Goal: Information Seeking & Learning: Learn about a topic

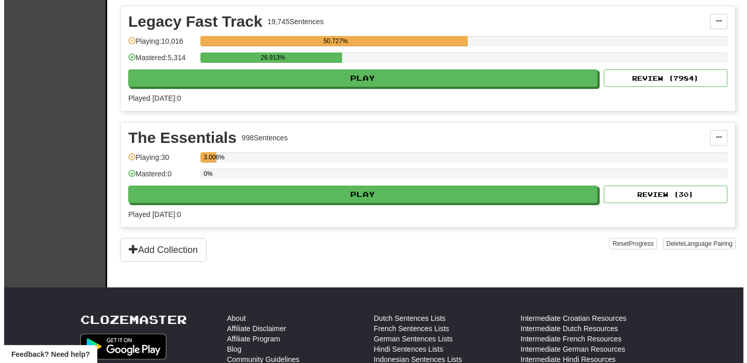
scroll to position [347, 0]
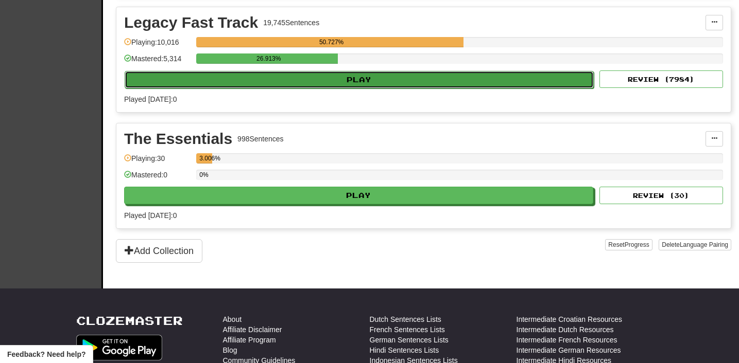
click at [461, 84] on button "Play" at bounding box center [359, 80] width 469 height 18
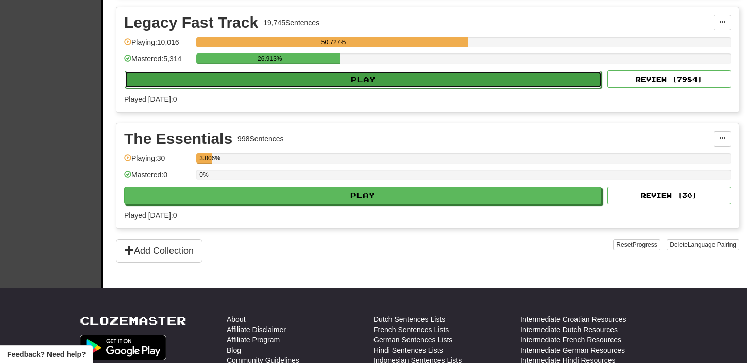
select select "**"
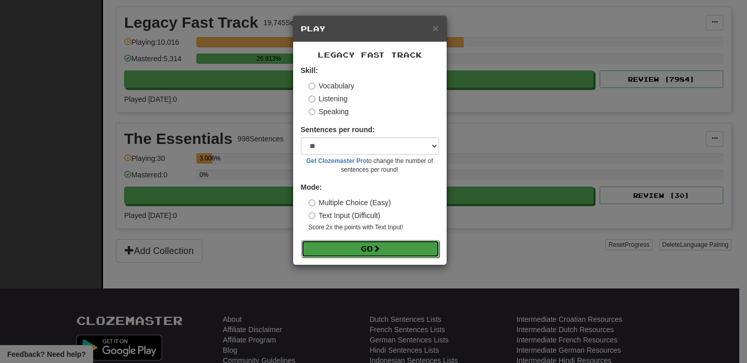
click at [349, 248] on button "Go" at bounding box center [370, 249] width 138 height 18
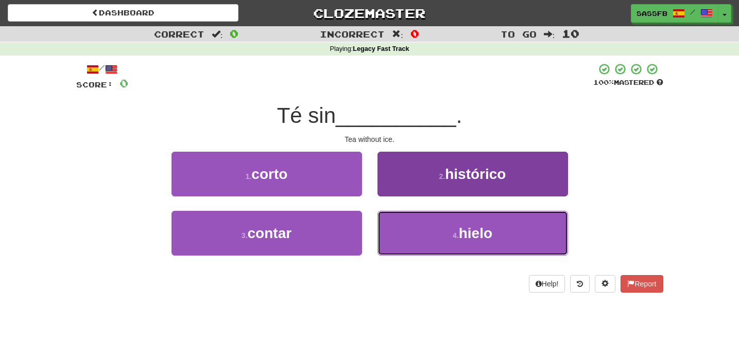
click at [453, 236] on small "4 ." at bounding box center [456, 236] width 6 height 8
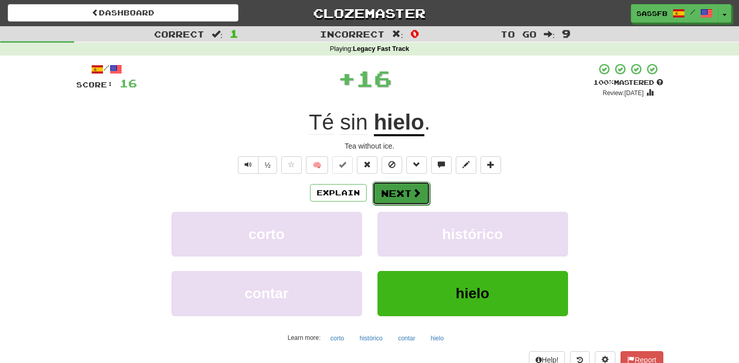
click at [393, 193] on button "Next" at bounding box center [401, 194] width 58 height 24
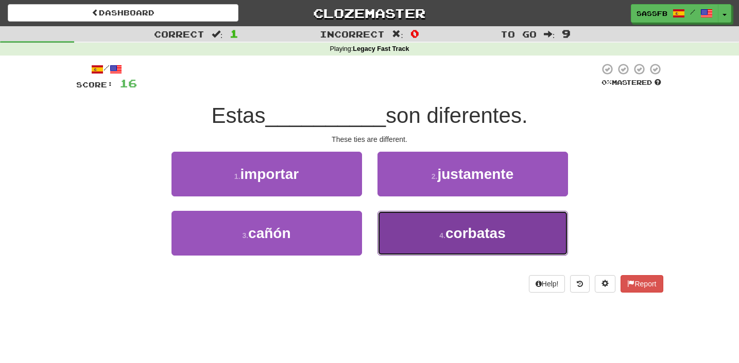
click at [425, 238] on button "4 . [GEOGRAPHIC_DATA]" at bounding box center [472, 233] width 190 height 45
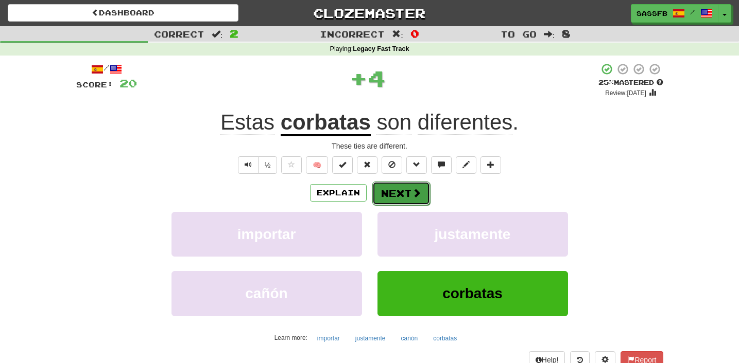
click at [418, 194] on span at bounding box center [416, 192] width 9 height 9
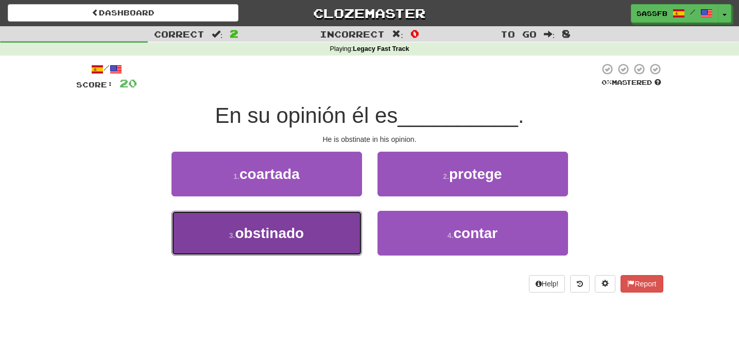
click at [281, 249] on button "3 . obstinado" at bounding box center [266, 233] width 190 height 45
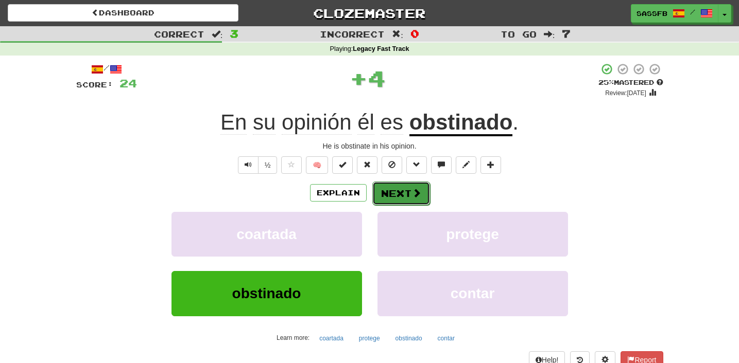
click at [412, 196] on span at bounding box center [416, 192] width 9 height 9
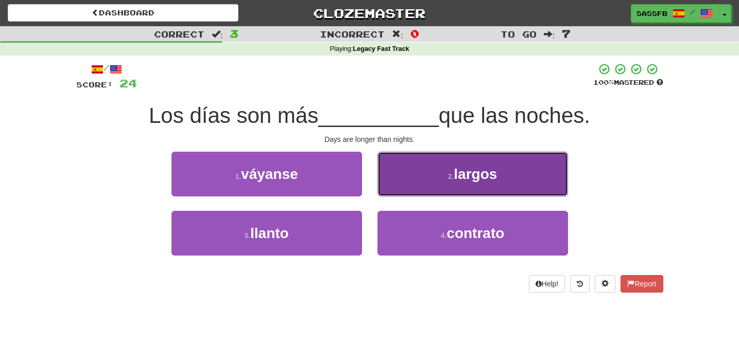
click at [444, 173] on button "2 . largos" at bounding box center [472, 174] width 190 height 45
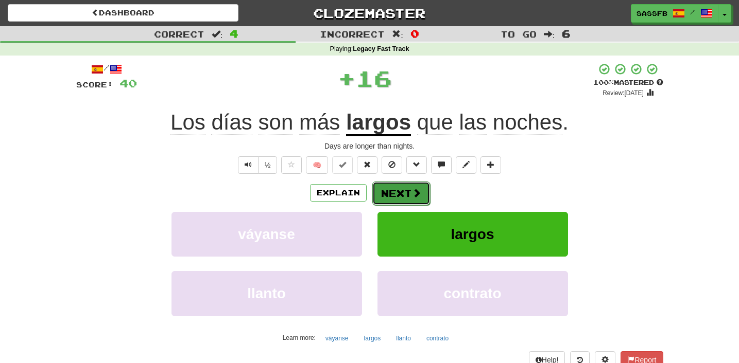
click at [414, 194] on span at bounding box center [416, 192] width 9 height 9
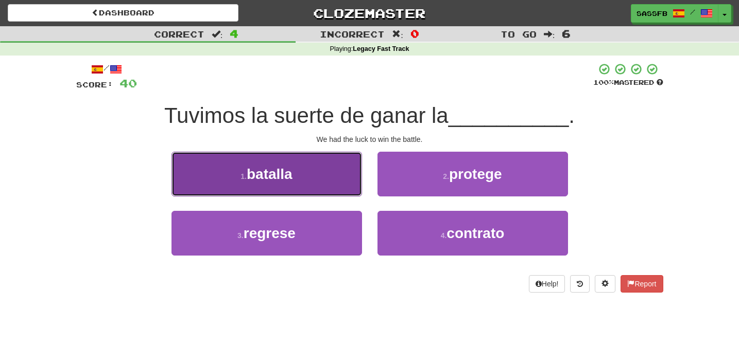
click at [206, 190] on button "1 . batalla" at bounding box center [266, 174] width 190 height 45
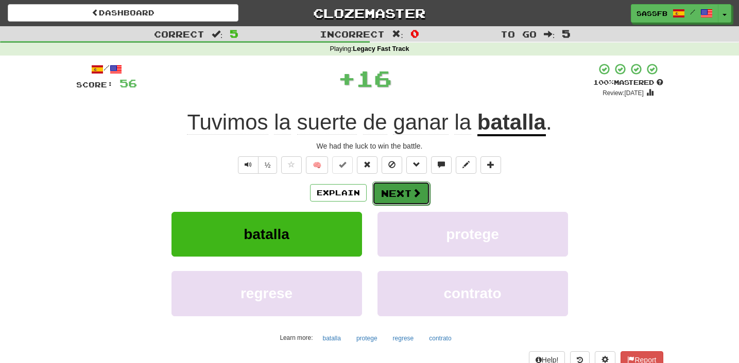
click at [404, 197] on button "Next" at bounding box center [401, 194] width 58 height 24
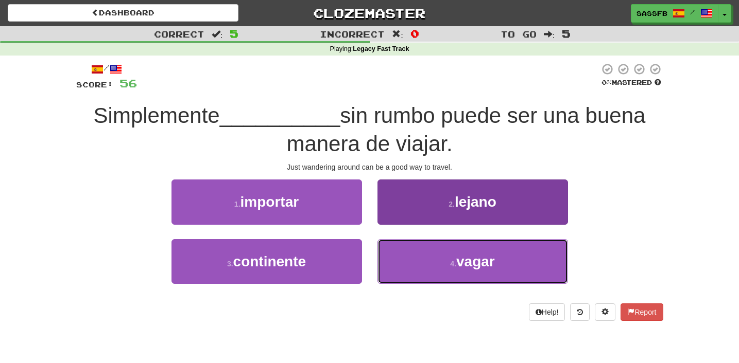
click at [459, 268] on span "vagar" at bounding box center [475, 262] width 39 height 16
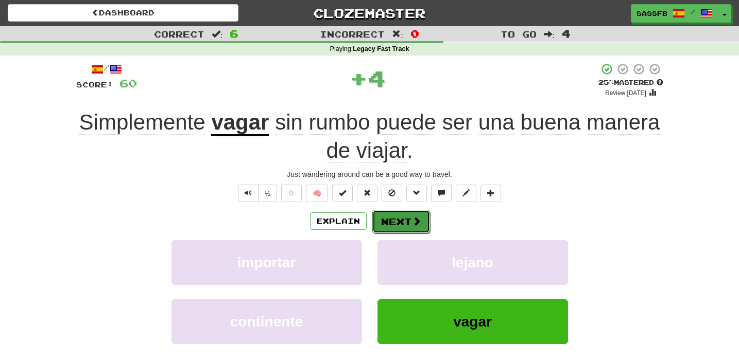
click at [403, 228] on button "Next" at bounding box center [401, 222] width 58 height 24
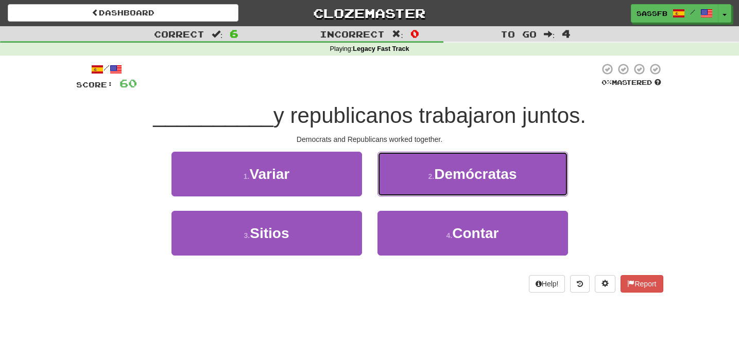
click at [474, 181] on span "Demócratas" at bounding box center [475, 174] width 82 height 16
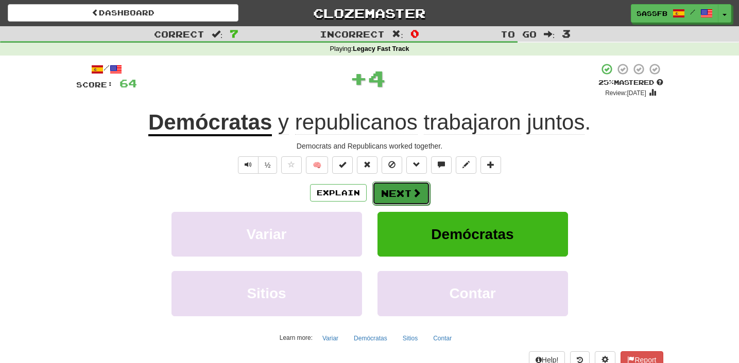
click at [409, 201] on button "Next" at bounding box center [401, 194] width 58 height 24
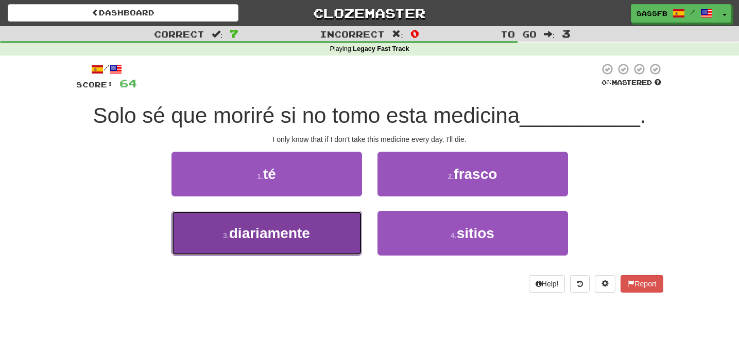
click at [314, 249] on button "3 . diariamente" at bounding box center [266, 233] width 190 height 45
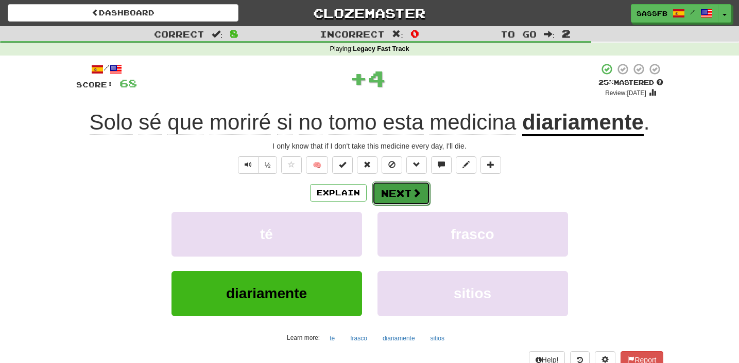
click at [414, 193] on span at bounding box center [416, 192] width 9 height 9
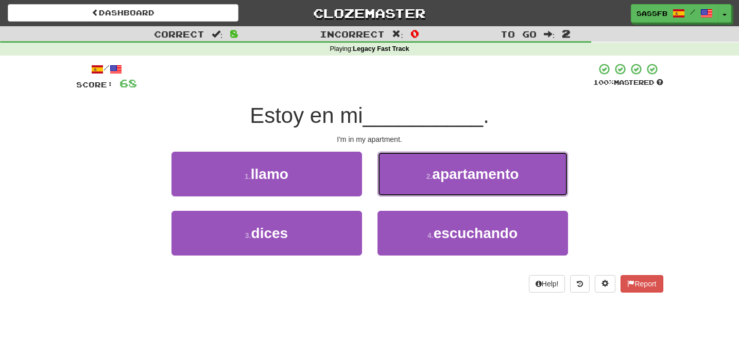
click at [525, 170] on button "2 . apartamento" at bounding box center [472, 174] width 190 height 45
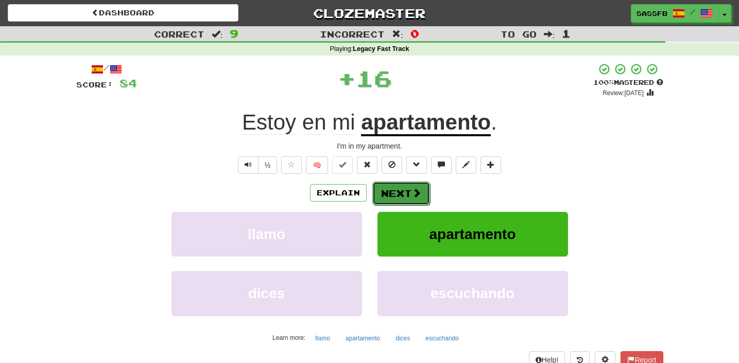
click at [423, 195] on button "Next" at bounding box center [401, 194] width 58 height 24
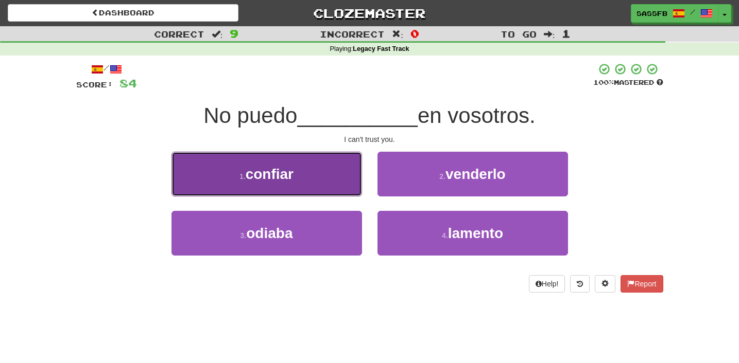
click at [256, 179] on span "confiar" at bounding box center [270, 174] width 48 height 16
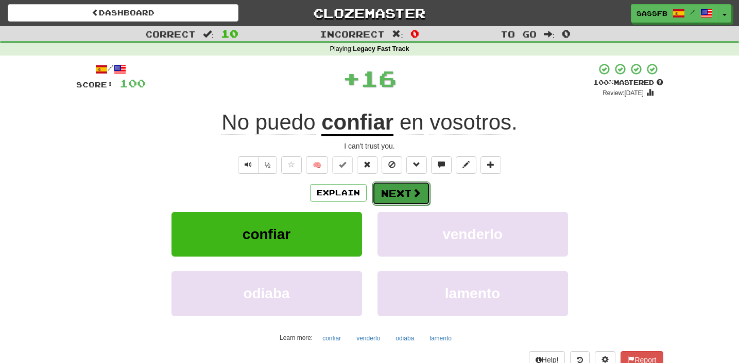
click at [390, 194] on button "Next" at bounding box center [401, 194] width 58 height 24
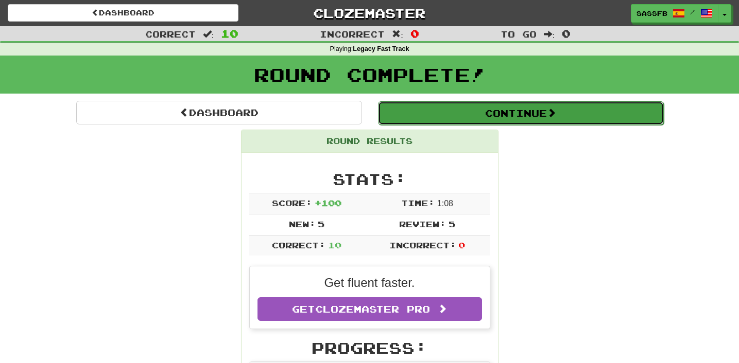
click at [536, 107] on button "Continue" at bounding box center [521, 113] width 286 height 24
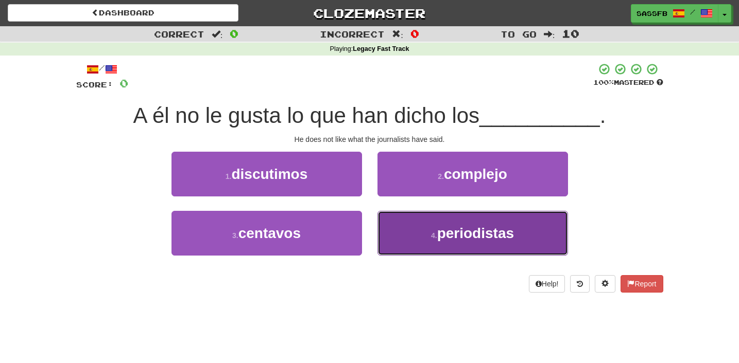
click at [454, 245] on button "4 . periodistas" at bounding box center [472, 233] width 190 height 45
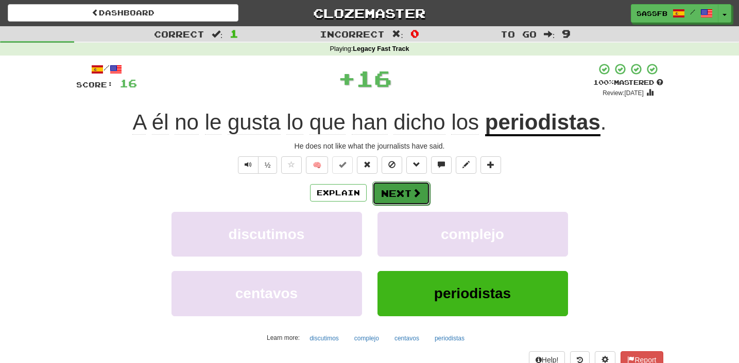
click at [412, 195] on span at bounding box center [416, 192] width 9 height 9
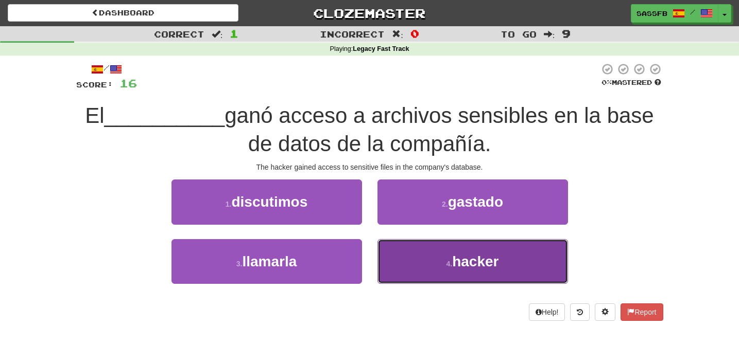
click at [456, 271] on button "4 . hacker" at bounding box center [472, 261] width 190 height 45
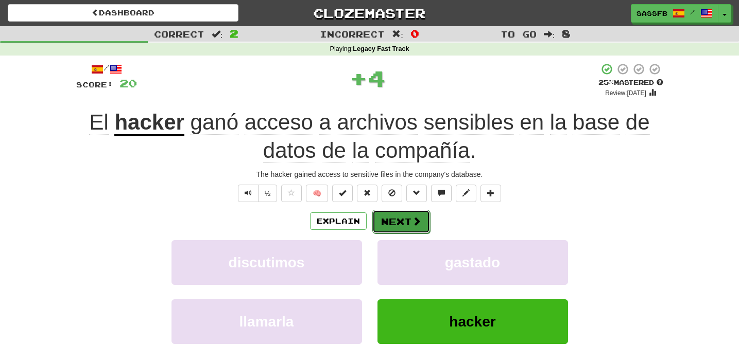
click at [409, 223] on button "Next" at bounding box center [401, 222] width 58 height 24
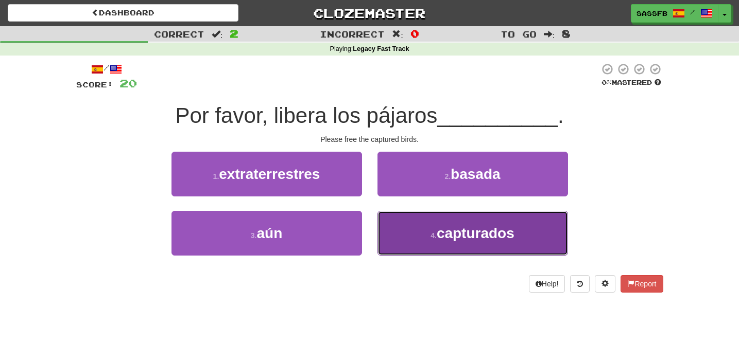
click at [430, 235] on small "4 ." at bounding box center [433, 236] width 6 height 8
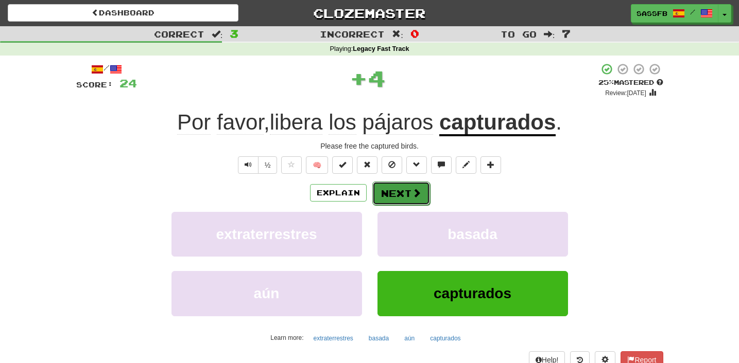
click at [405, 188] on button "Next" at bounding box center [401, 194] width 58 height 24
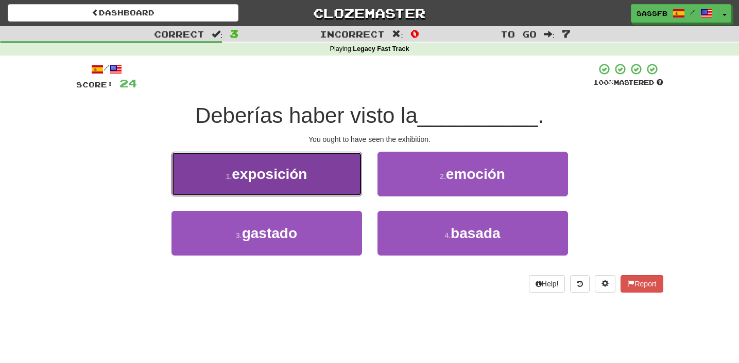
click at [284, 174] on span "exposición" at bounding box center [269, 174] width 75 height 16
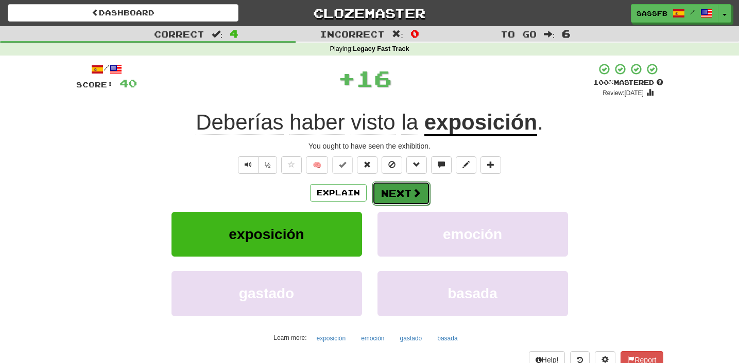
click at [408, 194] on button "Next" at bounding box center [401, 194] width 58 height 24
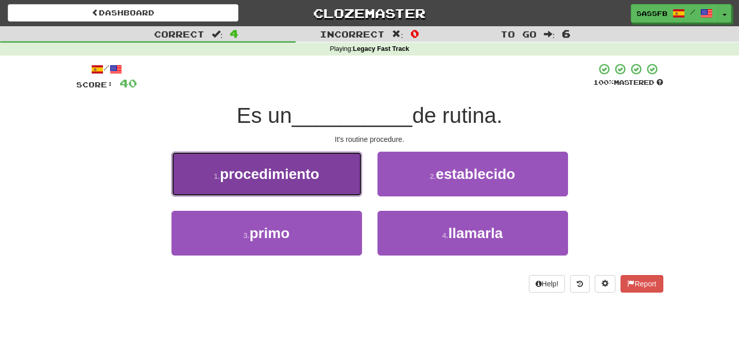
click at [303, 177] on span "procedimiento" at bounding box center [269, 174] width 99 height 16
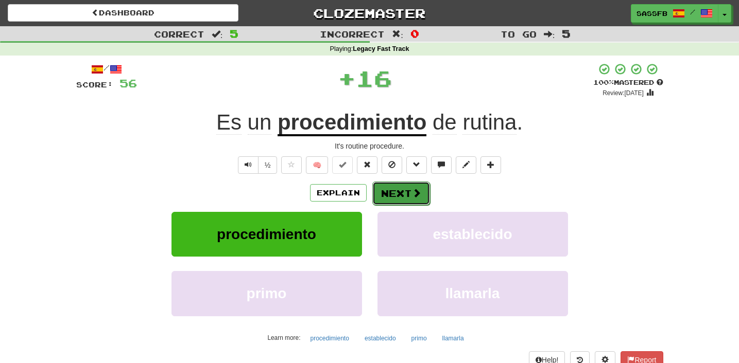
click at [389, 193] on button "Next" at bounding box center [401, 194] width 58 height 24
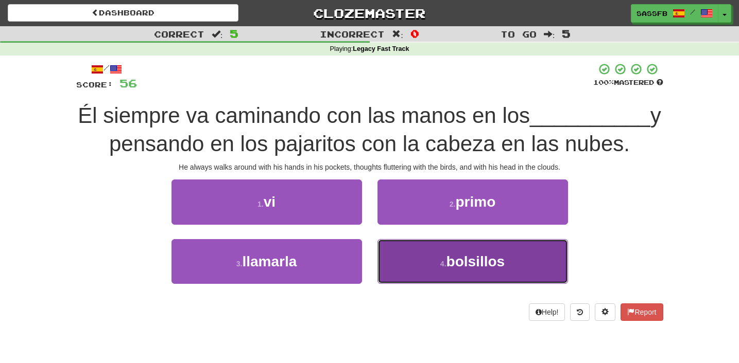
click at [457, 269] on span "bolsillos" at bounding box center [475, 262] width 59 height 16
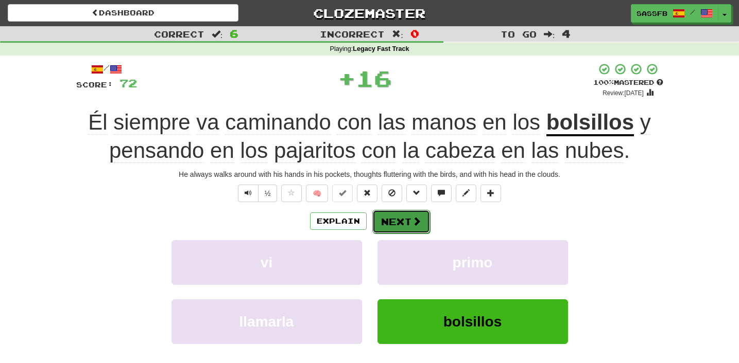
click at [394, 220] on button "Next" at bounding box center [401, 222] width 58 height 24
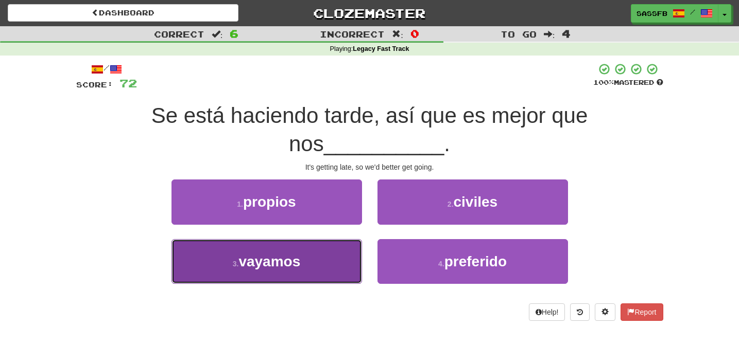
click at [278, 278] on button "3 . [GEOGRAPHIC_DATA]" at bounding box center [266, 261] width 190 height 45
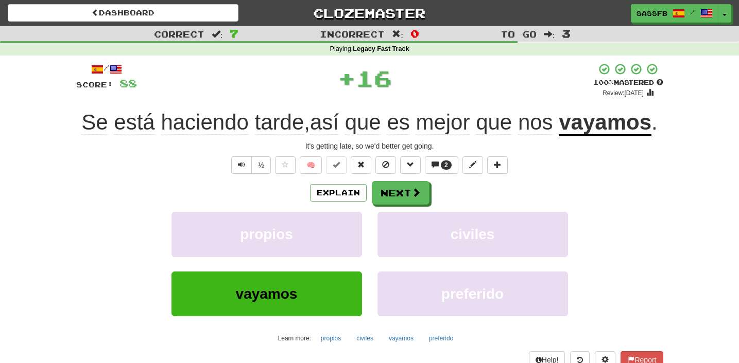
click at [431, 185] on div "Explain Next" at bounding box center [369, 193] width 587 height 24
click at [419, 193] on span at bounding box center [416, 192] width 9 height 9
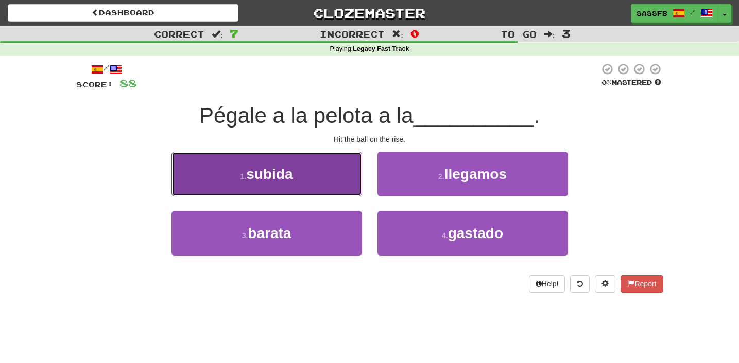
click at [301, 174] on button "1 . [GEOGRAPHIC_DATA]" at bounding box center [266, 174] width 190 height 45
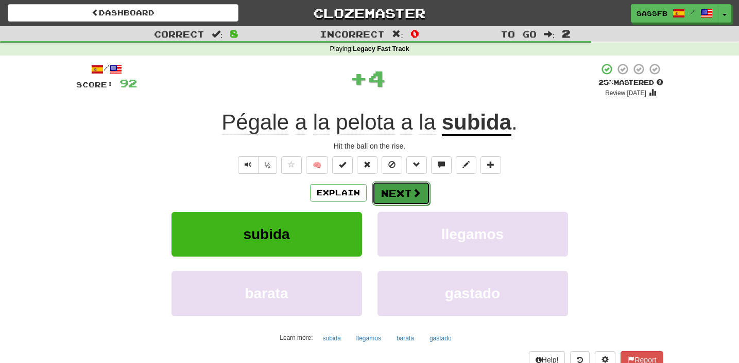
click at [396, 188] on button "Next" at bounding box center [401, 194] width 58 height 24
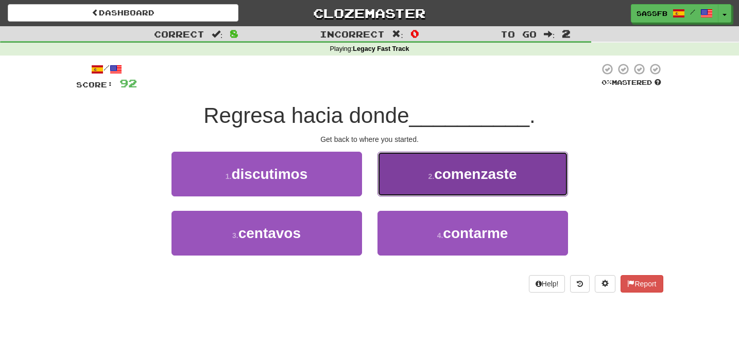
click at [500, 180] on span "comenzaste" at bounding box center [475, 174] width 82 height 16
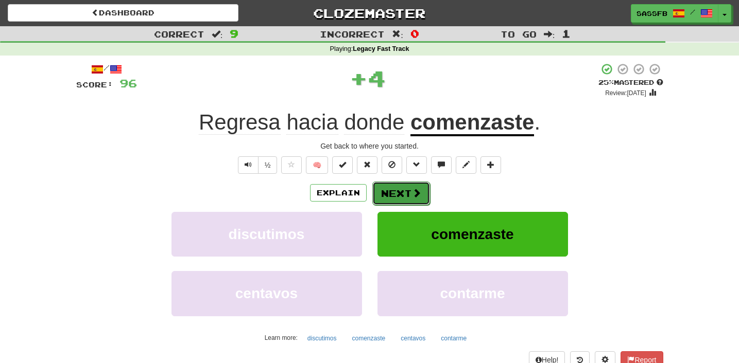
click at [378, 188] on button "Next" at bounding box center [401, 194] width 58 height 24
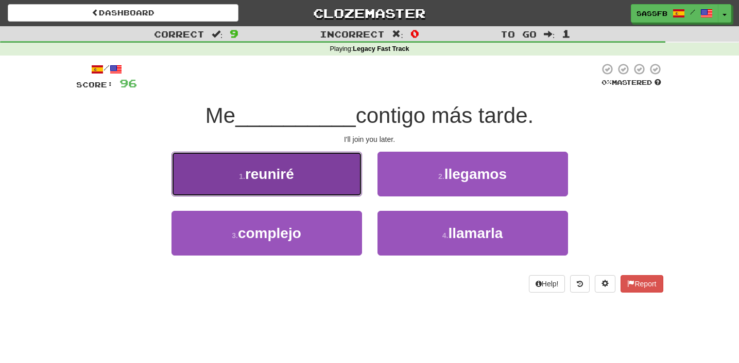
click at [257, 176] on span "reuniré" at bounding box center [269, 174] width 49 height 16
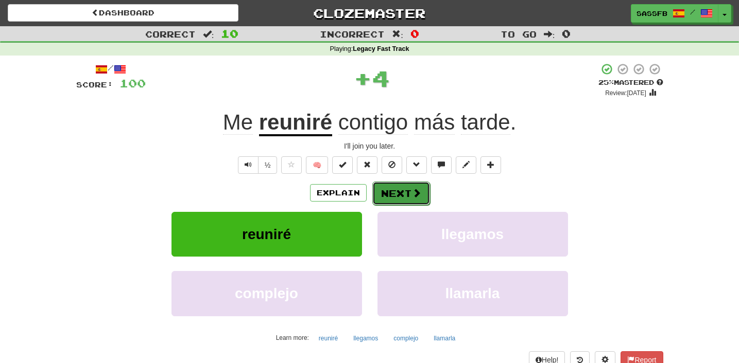
click at [401, 194] on button "Next" at bounding box center [401, 194] width 58 height 24
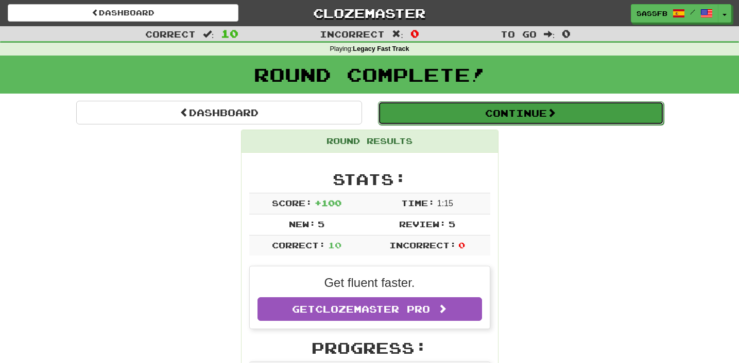
click at [614, 117] on button "Continue" at bounding box center [521, 113] width 286 height 24
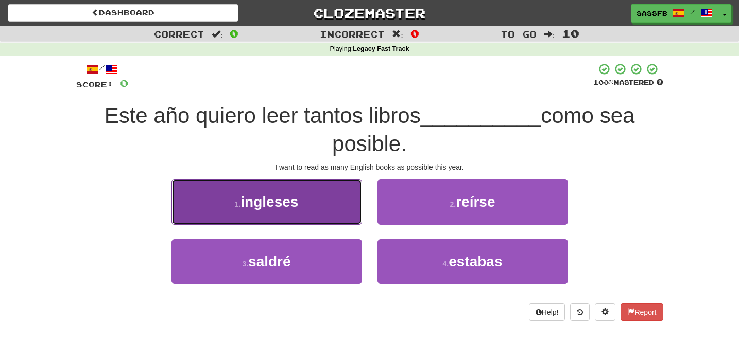
click at [274, 202] on span "ingleses" at bounding box center [269, 202] width 58 height 16
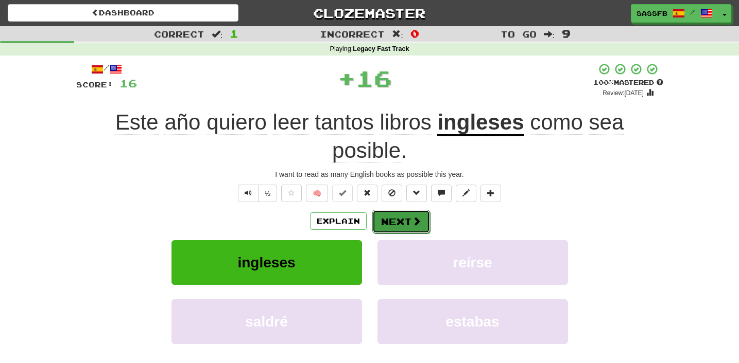
click at [405, 230] on button "Next" at bounding box center [401, 222] width 58 height 24
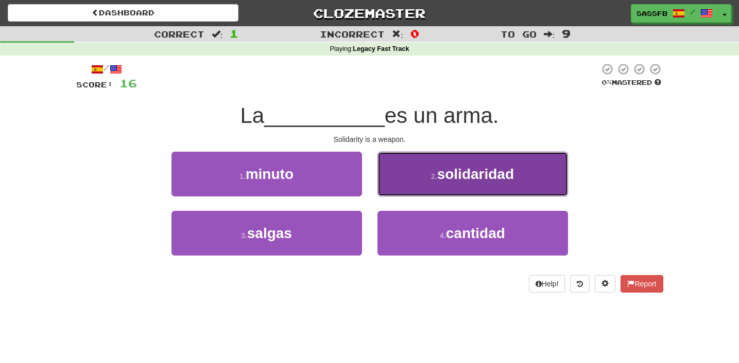
click at [458, 183] on button "2 . solidaridad" at bounding box center [472, 174] width 190 height 45
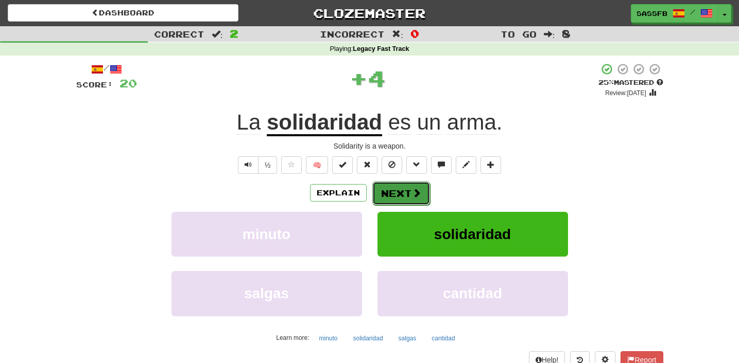
click at [415, 192] on span at bounding box center [416, 192] width 9 height 9
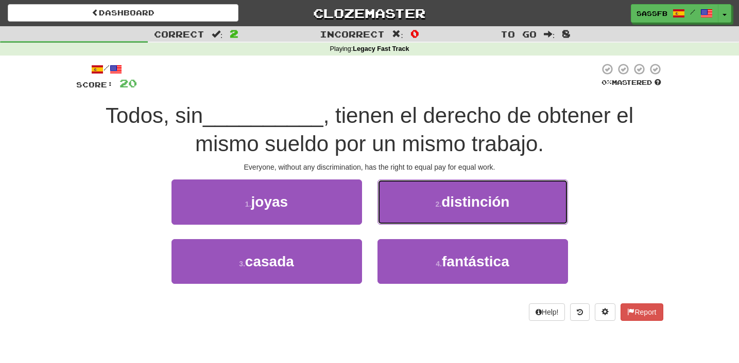
click at [467, 206] on span "distinción" at bounding box center [475, 202] width 68 height 16
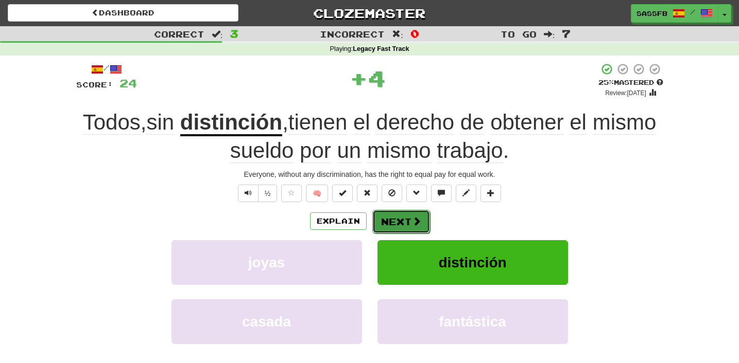
click at [413, 223] on span at bounding box center [416, 221] width 9 height 9
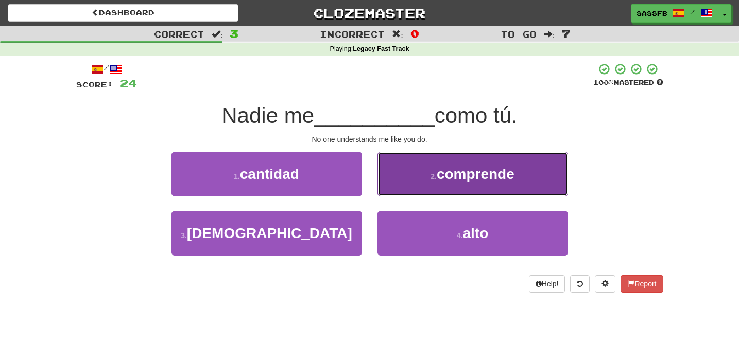
click at [533, 185] on button "2 . comprende" at bounding box center [472, 174] width 190 height 45
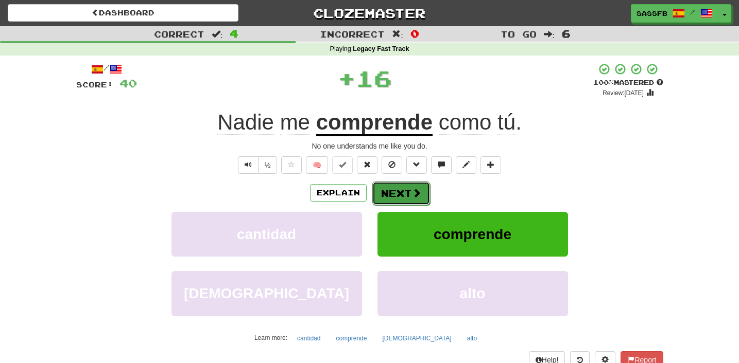
click at [407, 194] on button "Next" at bounding box center [401, 194] width 58 height 24
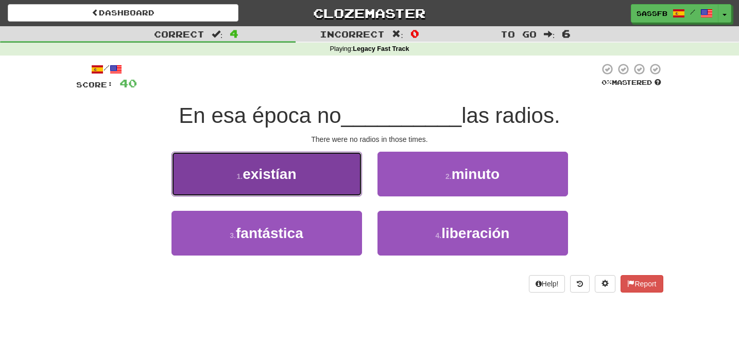
click at [258, 182] on span "existían" at bounding box center [269, 174] width 54 height 16
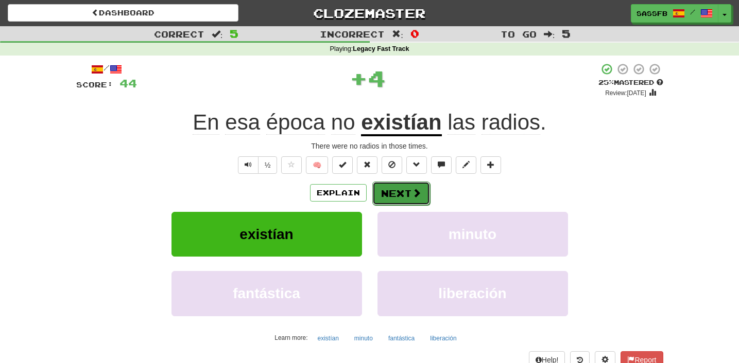
click at [420, 194] on button "Next" at bounding box center [401, 194] width 58 height 24
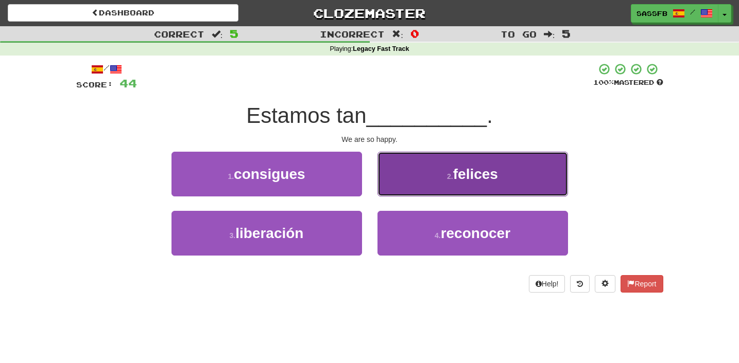
click at [530, 176] on button "2 . [GEOGRAPHIC_DATA]" at bounding box center [472, 174] width 190 height 45
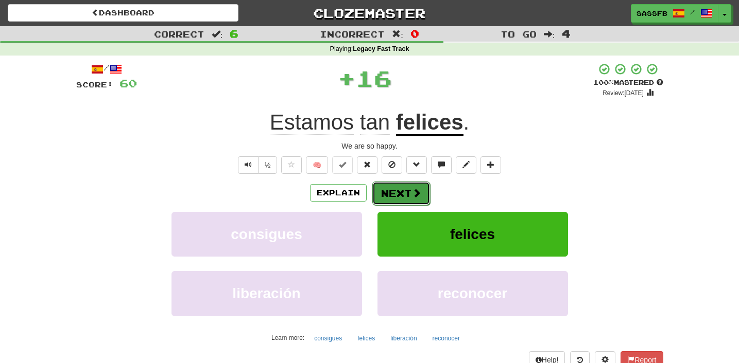
click at [416, 192] on span at bounding box center [416, 192] width 9 height 9
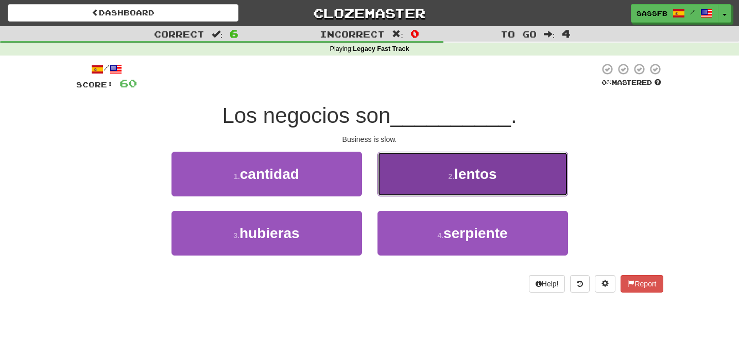
click at [511, 190] on button "2 . lentos" at bounding box center [472, 174] width 190 height 45
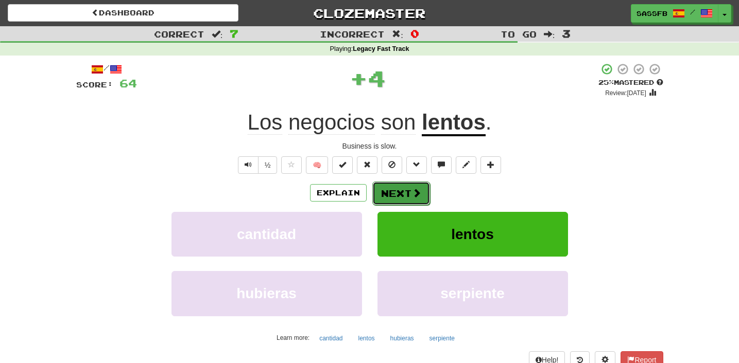
click at [413, 190] on span at bounding box center [416, 192] width 9 height 9
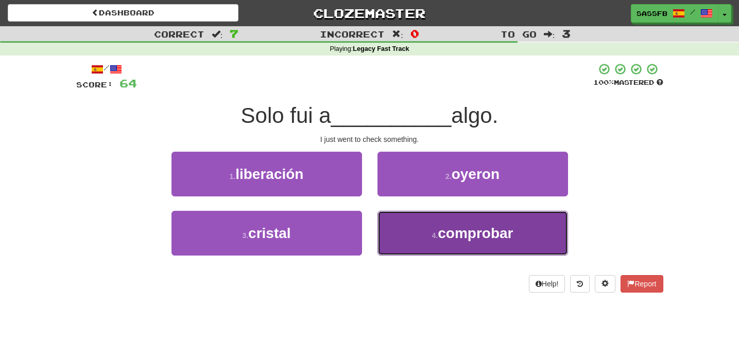
click at [432, 241] on button "4 . comprobar" at bounding box center [472, 233] width 190 height 45
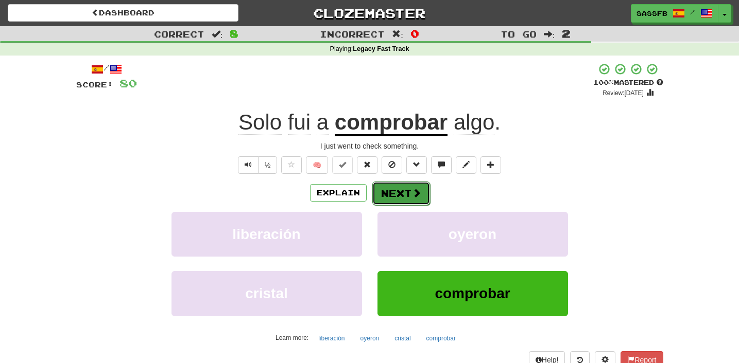
click at [402, 195] on button "Next" at bounding box center [401, 194] width 58 height 24
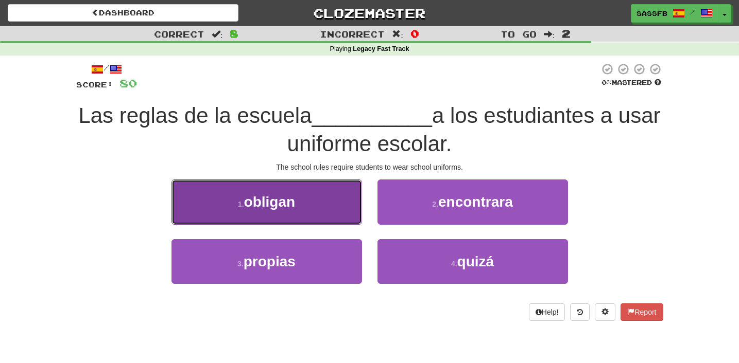
click at [267, 209] on span "obligan" at bounding box center [269, 202] width 51 height 16
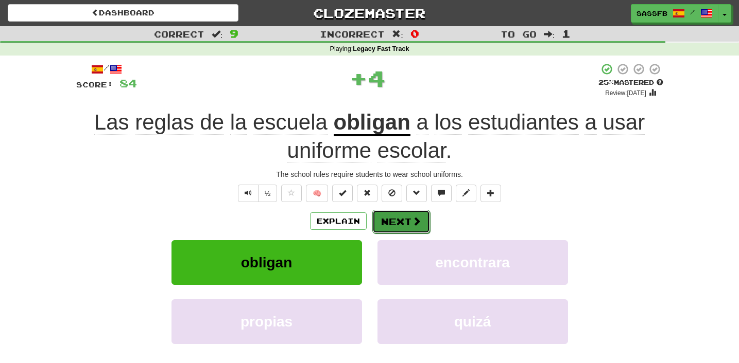
click at [406, 220] on button "Next" at bounding box center [401, 222] width 58 height 24
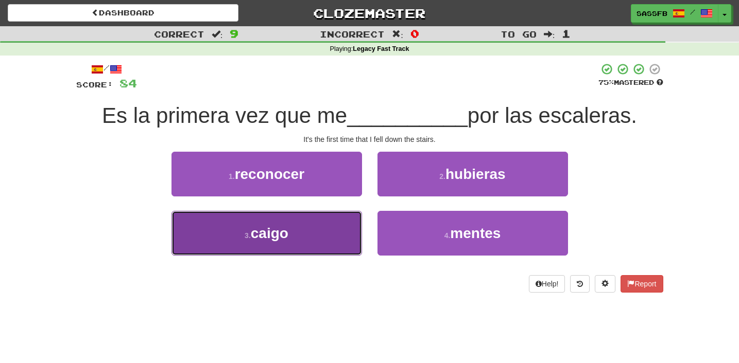
click at [282, 245] on button "3 . [GEOGRAPHIC_DATA]" at bounding box center [266, 233] width 190 height 45
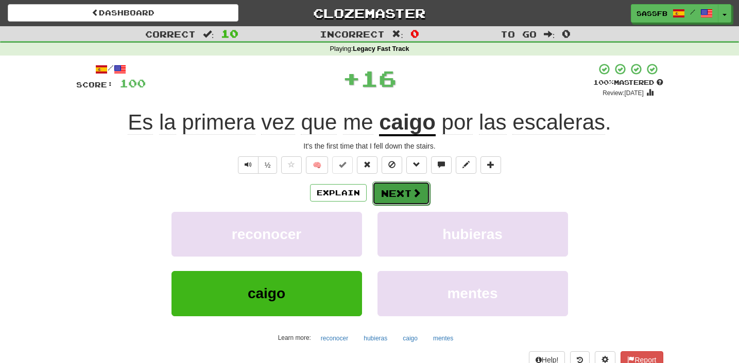
click at [410, 195] on button "Next" at bounding box center [401, 194] width 58 height 24
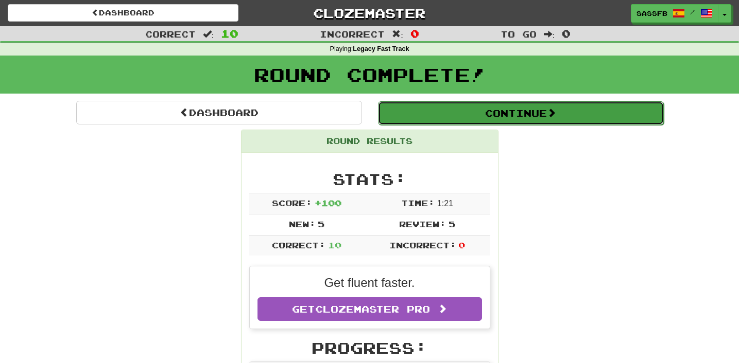
click at [527, 118] on button "Continue" at bounding box center [521, 113] width 286 height 24
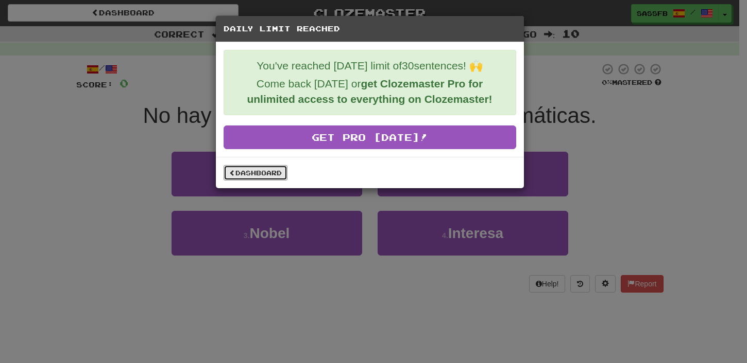
click at [262, 182] on div "Dashboard" at bounding box center [370, 172] width 308 height 31
click at [261, 175] on link "Dashboard" at bounding box center [255, 172] width 64 height 15
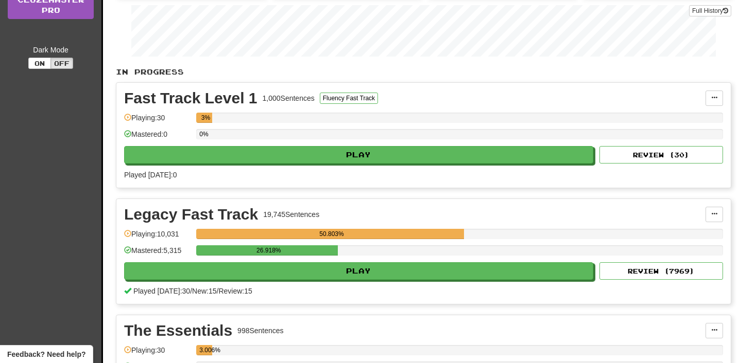
scroll to position [220, 0]
